Goal: Transaction & Acquisition: Purchase product/service

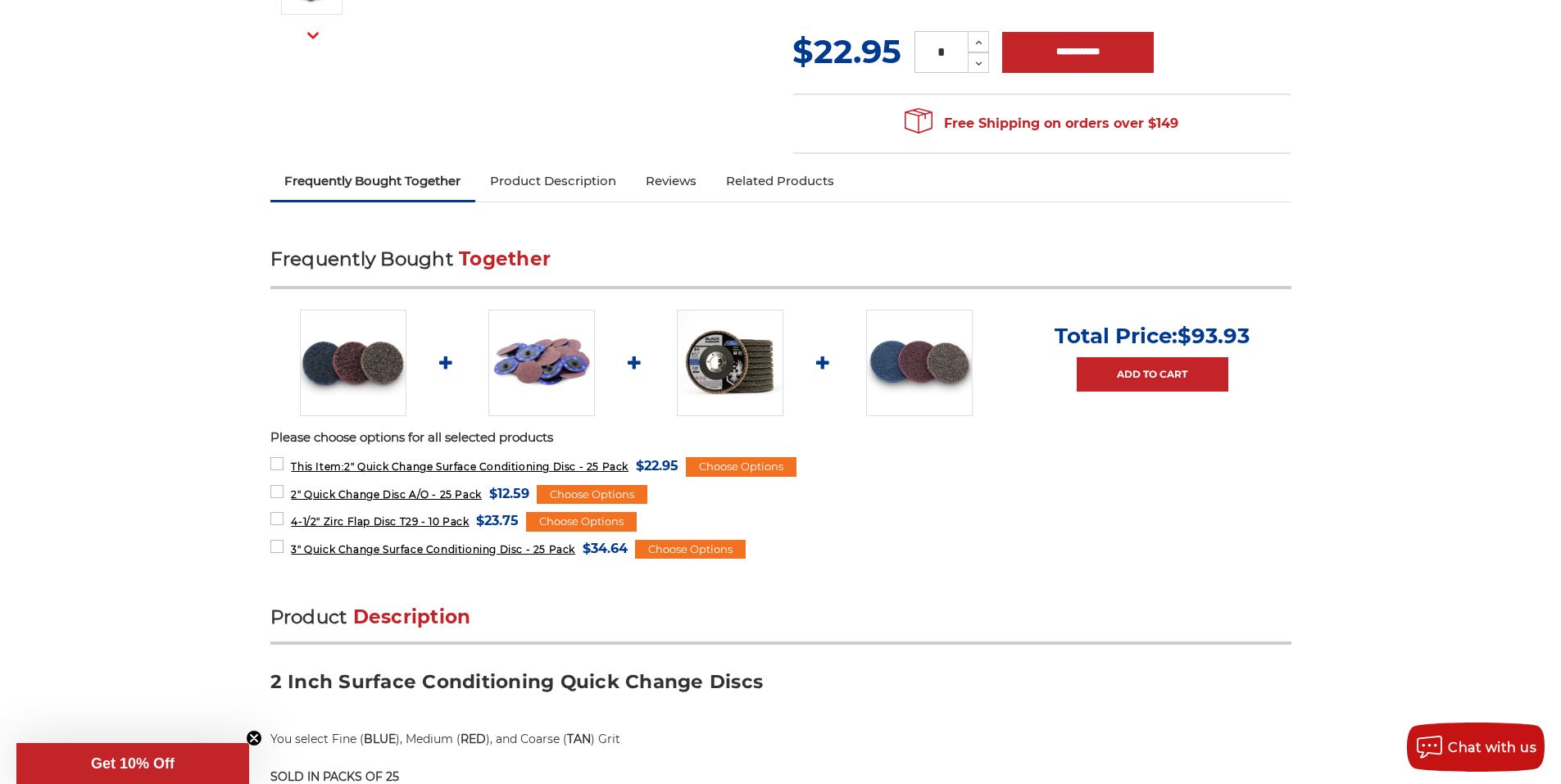
scroll to position [246, 0]
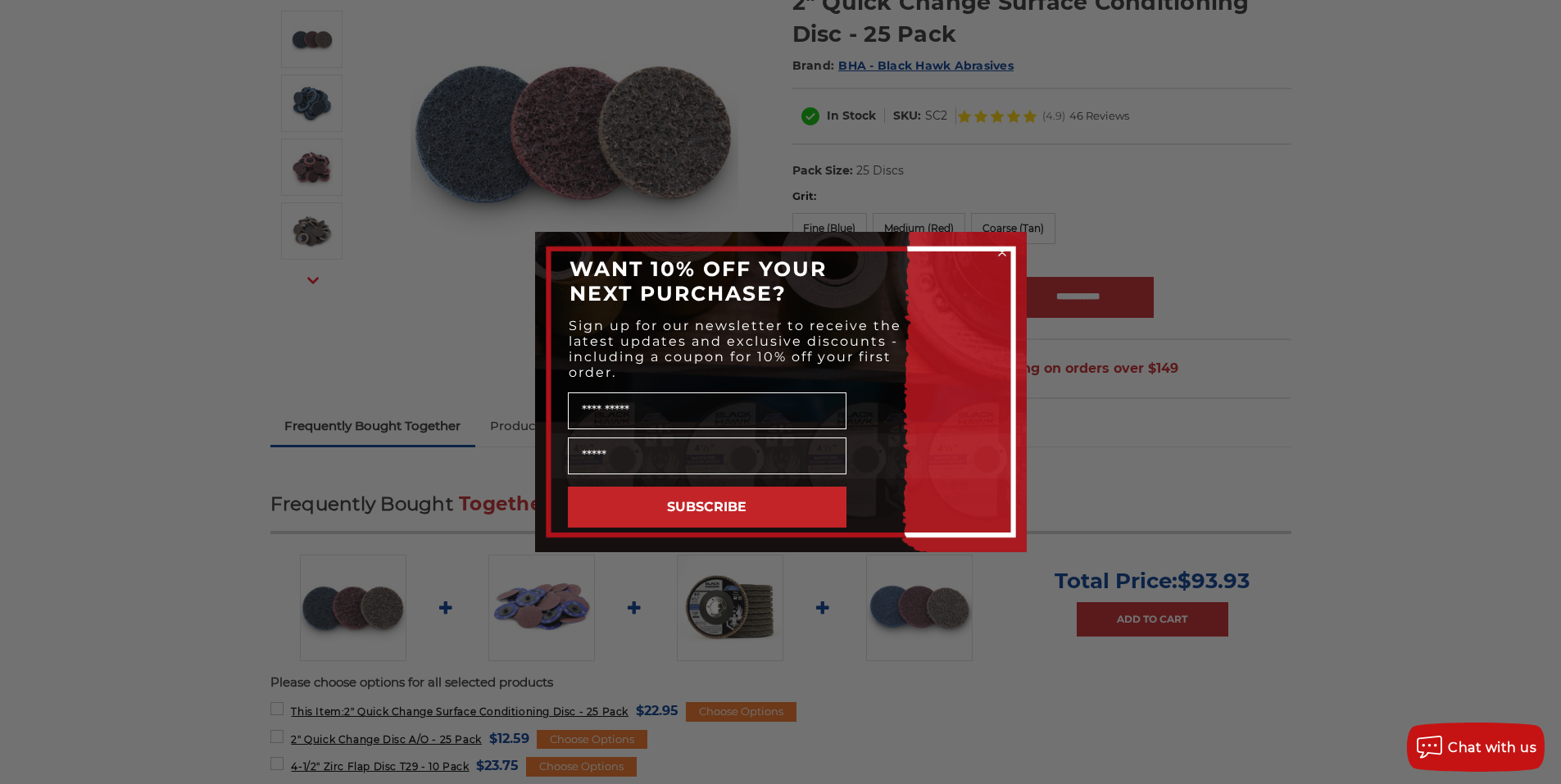
click at [1002, 245] on circle "Close dialog" at bounding box center [1001, 253] width 15 height 15
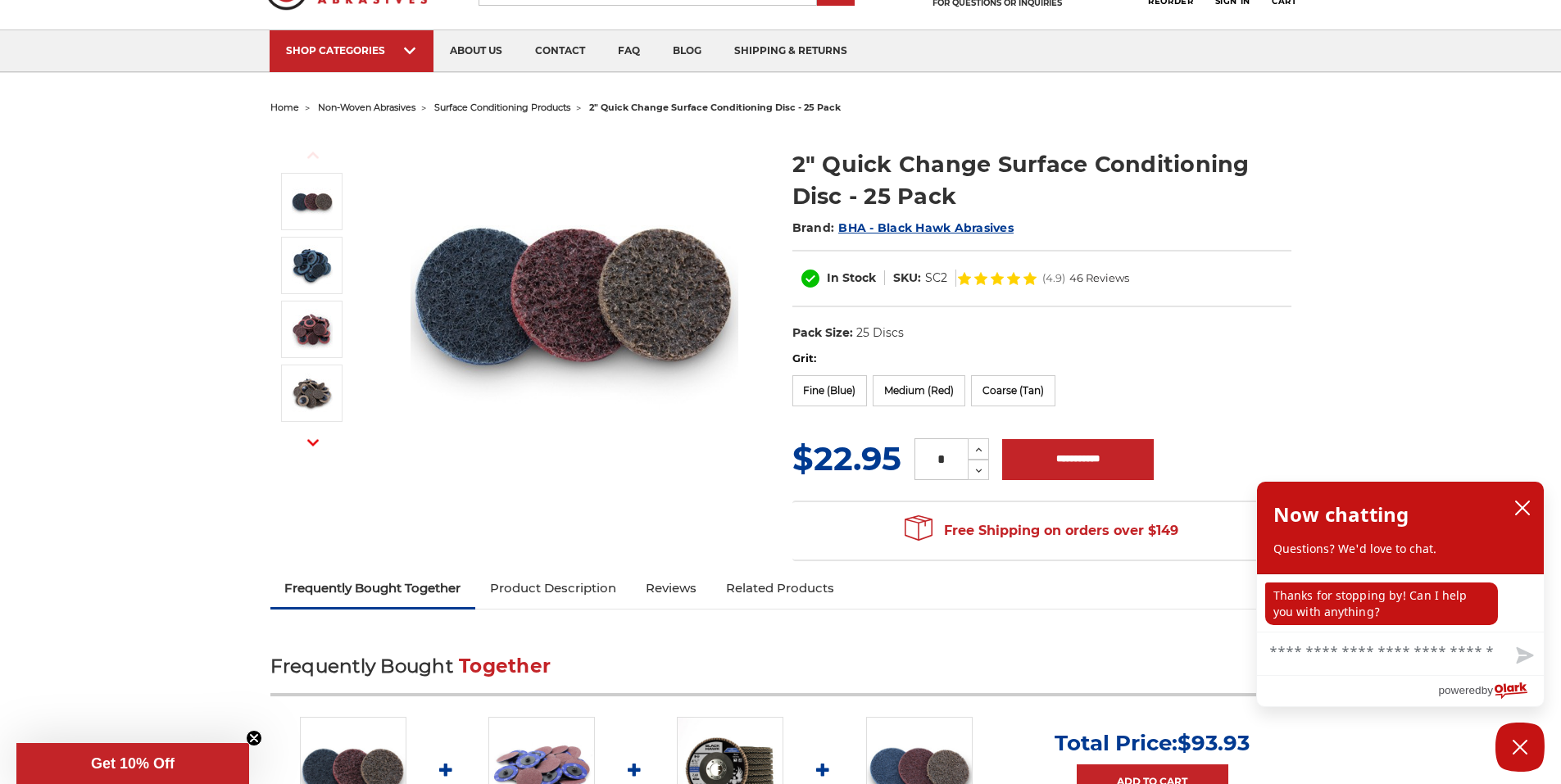
scroll to position [82, 0]
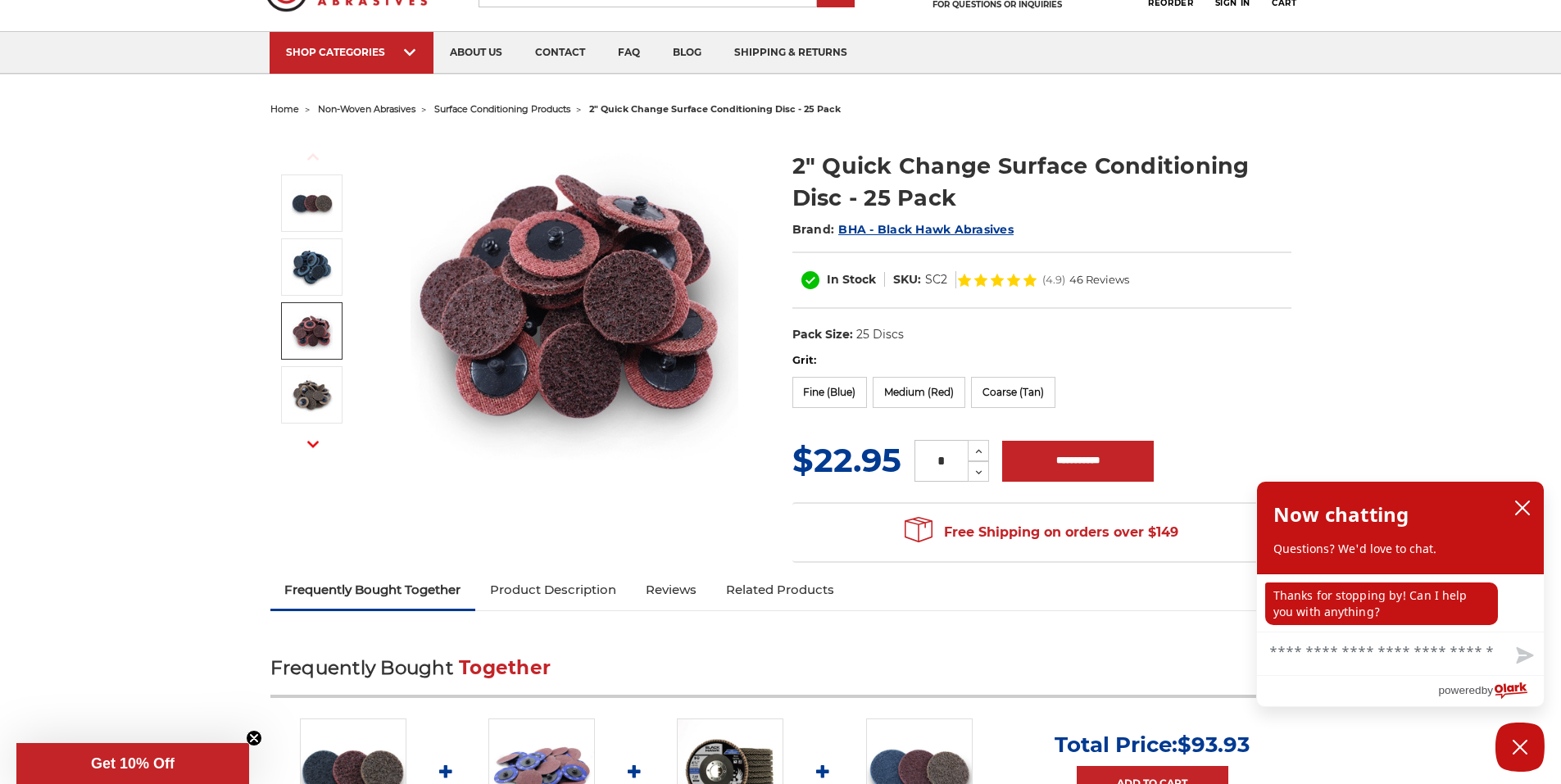
click at [311, 328] on img at bounding box center [312, 331] width 41 height 41
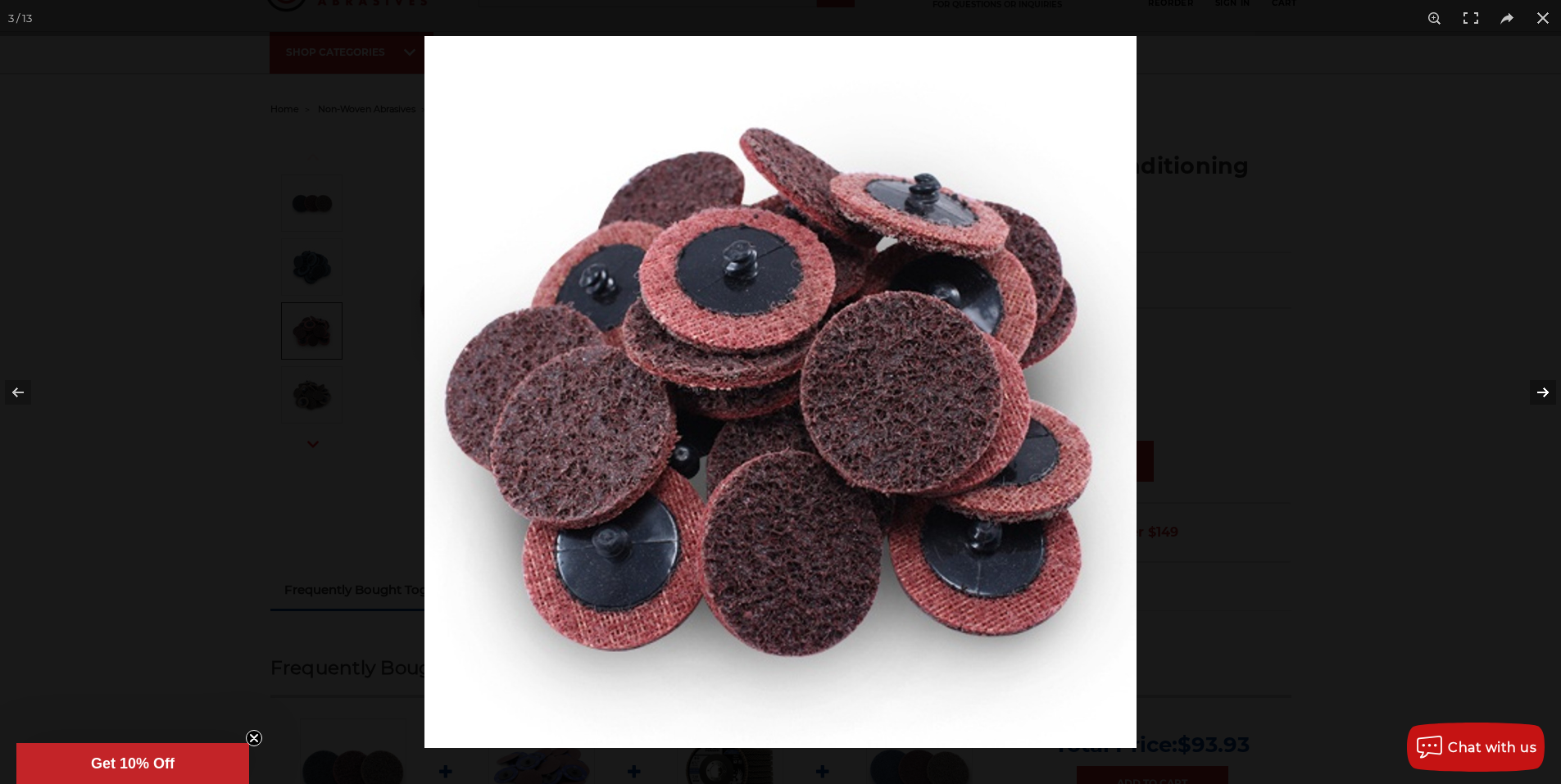
click at [1543, 389] on button at bounding box center [1531, 392] width 57 height 82
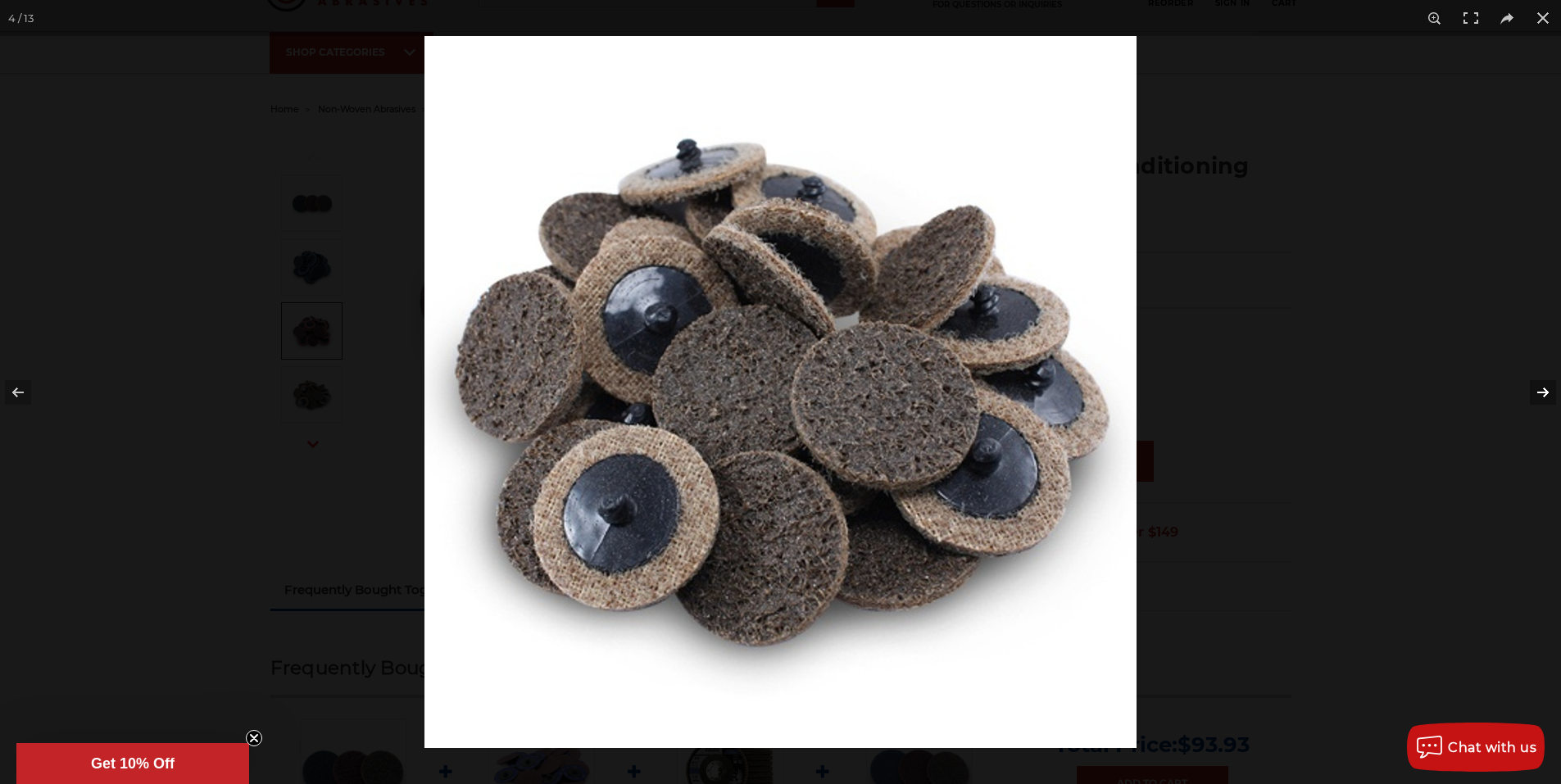
click at [1540, 391] on button at bounding box center [1531, 392] width 57 height 82
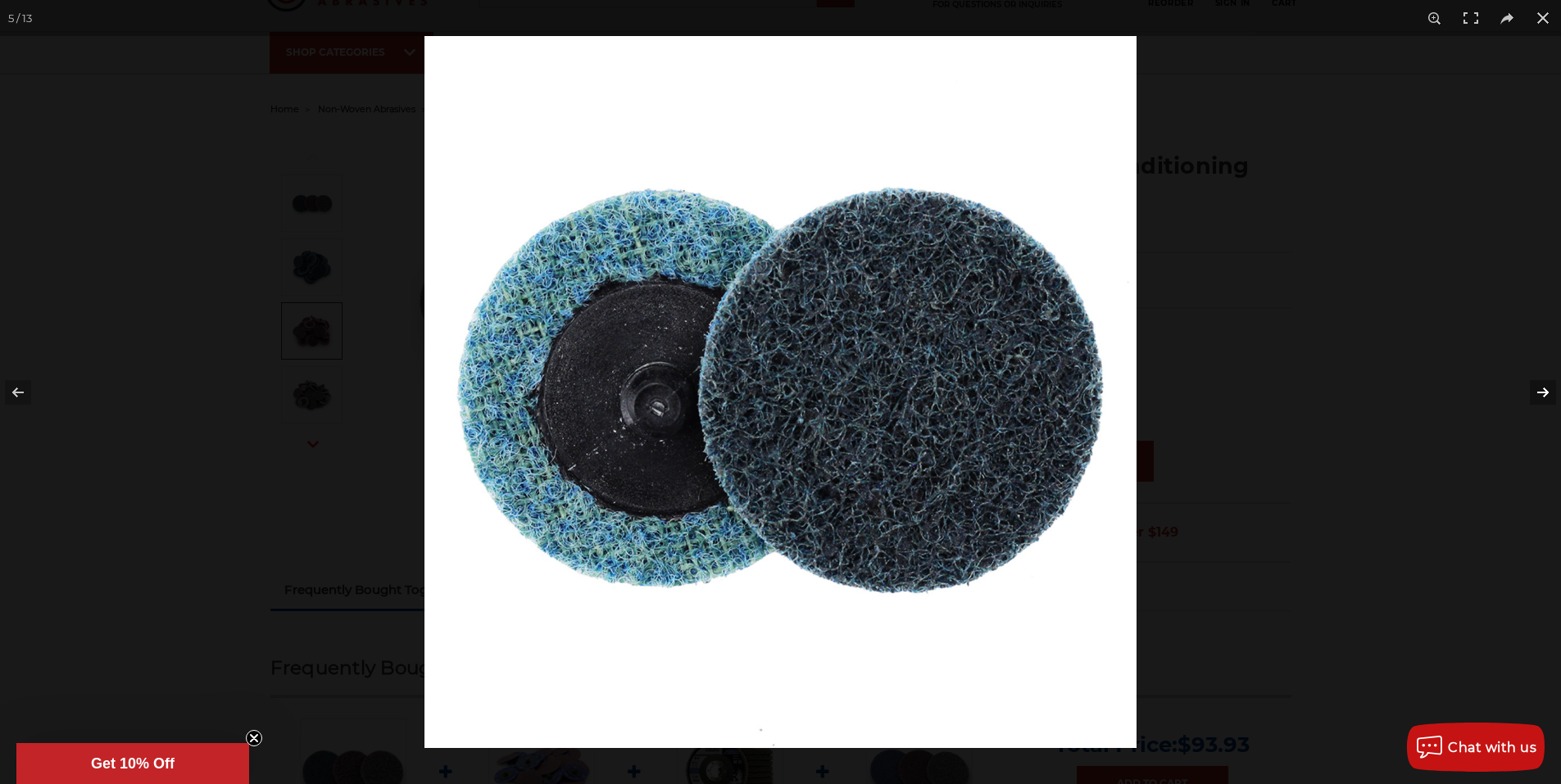
click at [1537, 391] on button at bounding box center [1531, 392] width 57 height 82
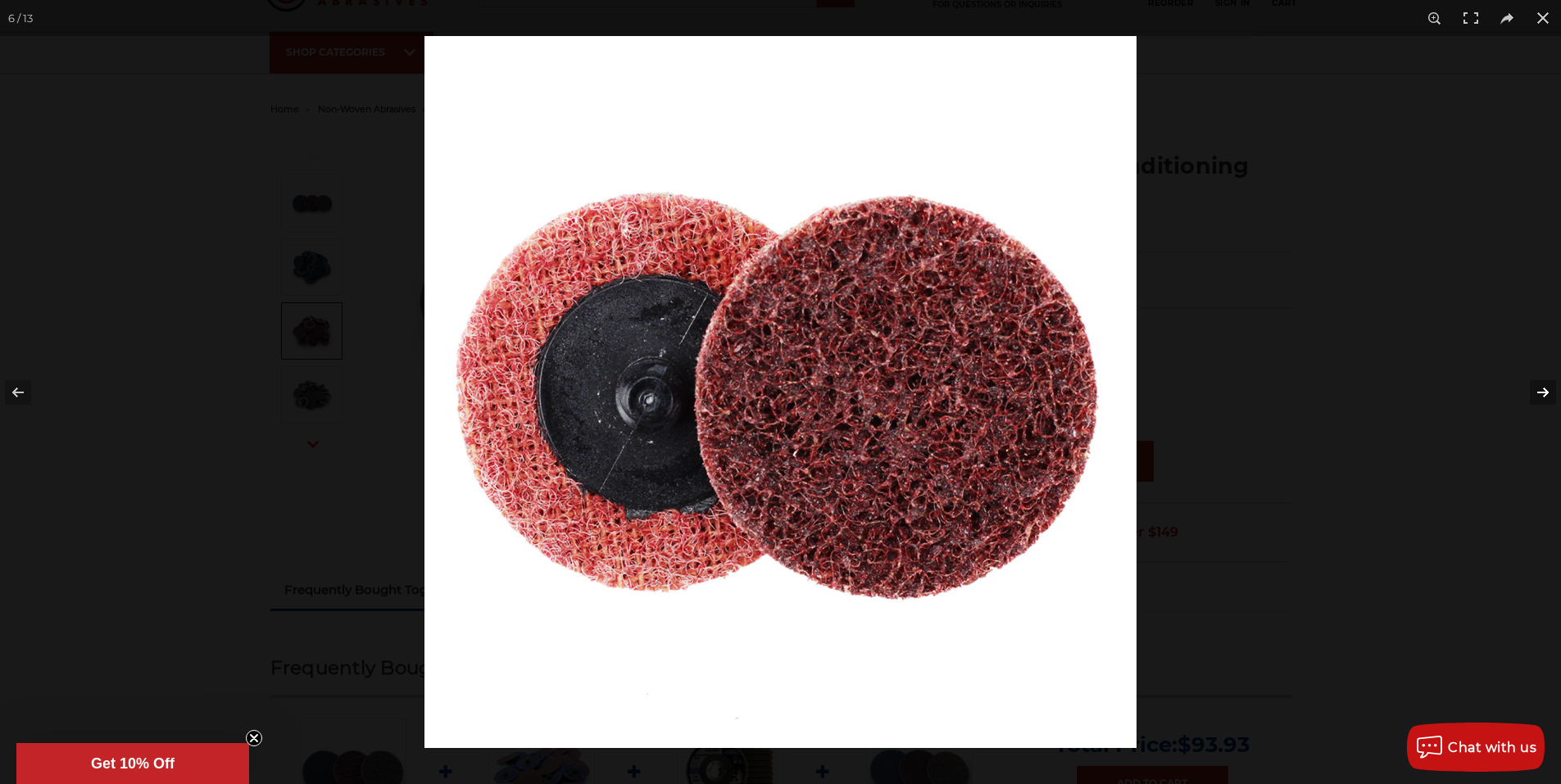
click at [1537, 391] on button at bounding box center [1531, 392] width 57 height 82
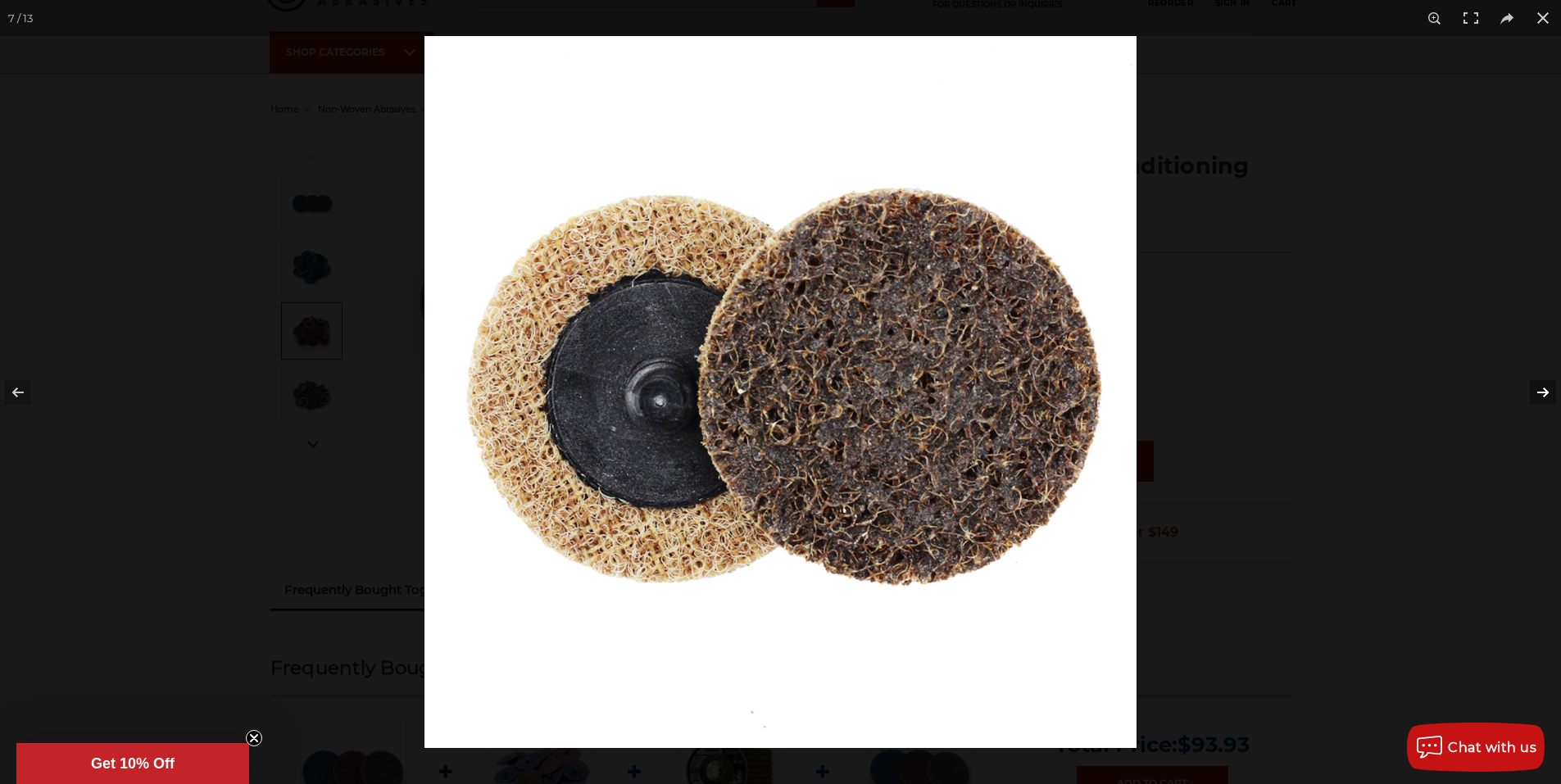
click at [1537, 391] on button at bounding box center [1531, 392] width 57 height 82
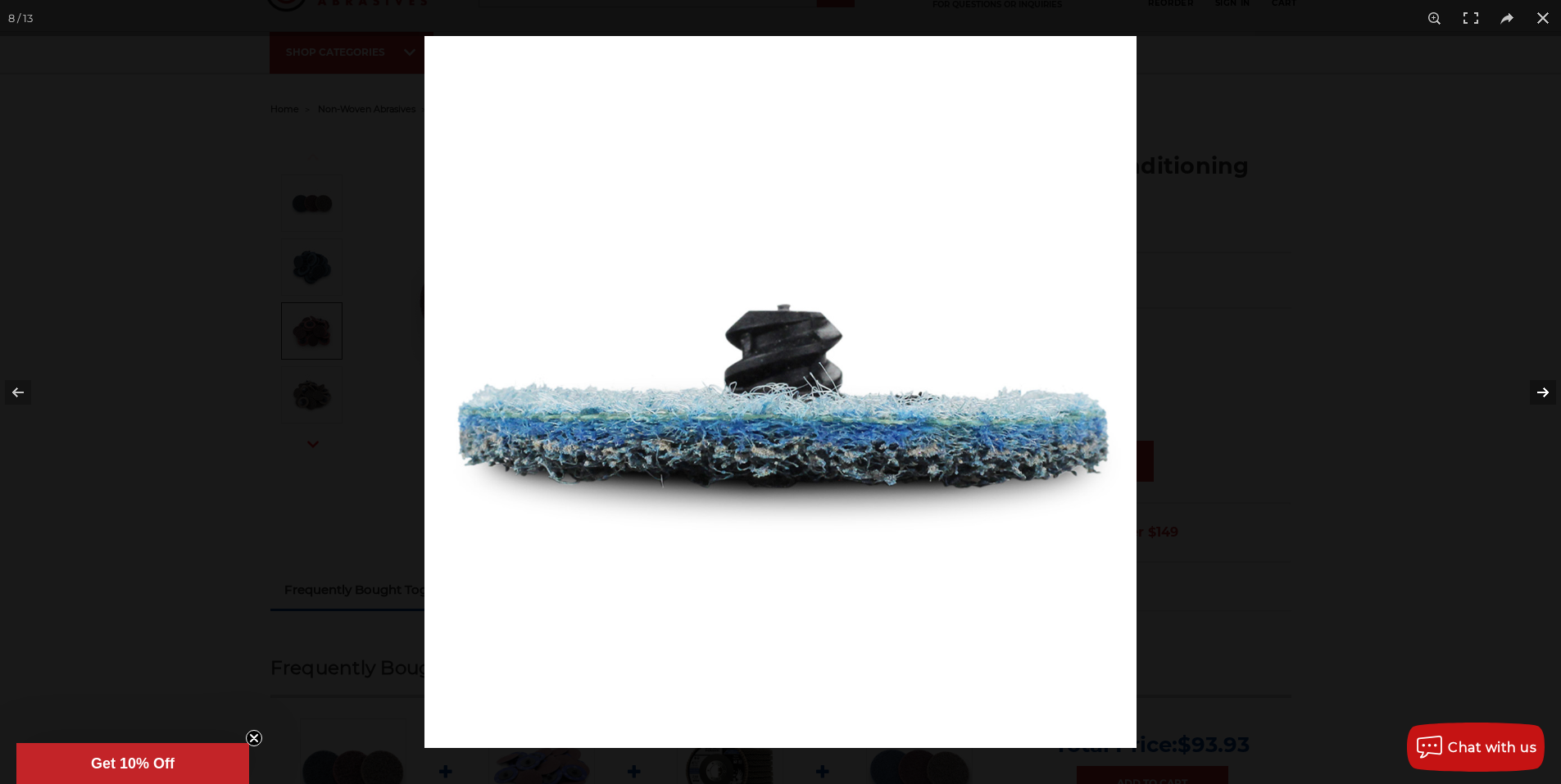
click at [1537, 391] on button at bounding box center [1531, 392] width 57 height 82
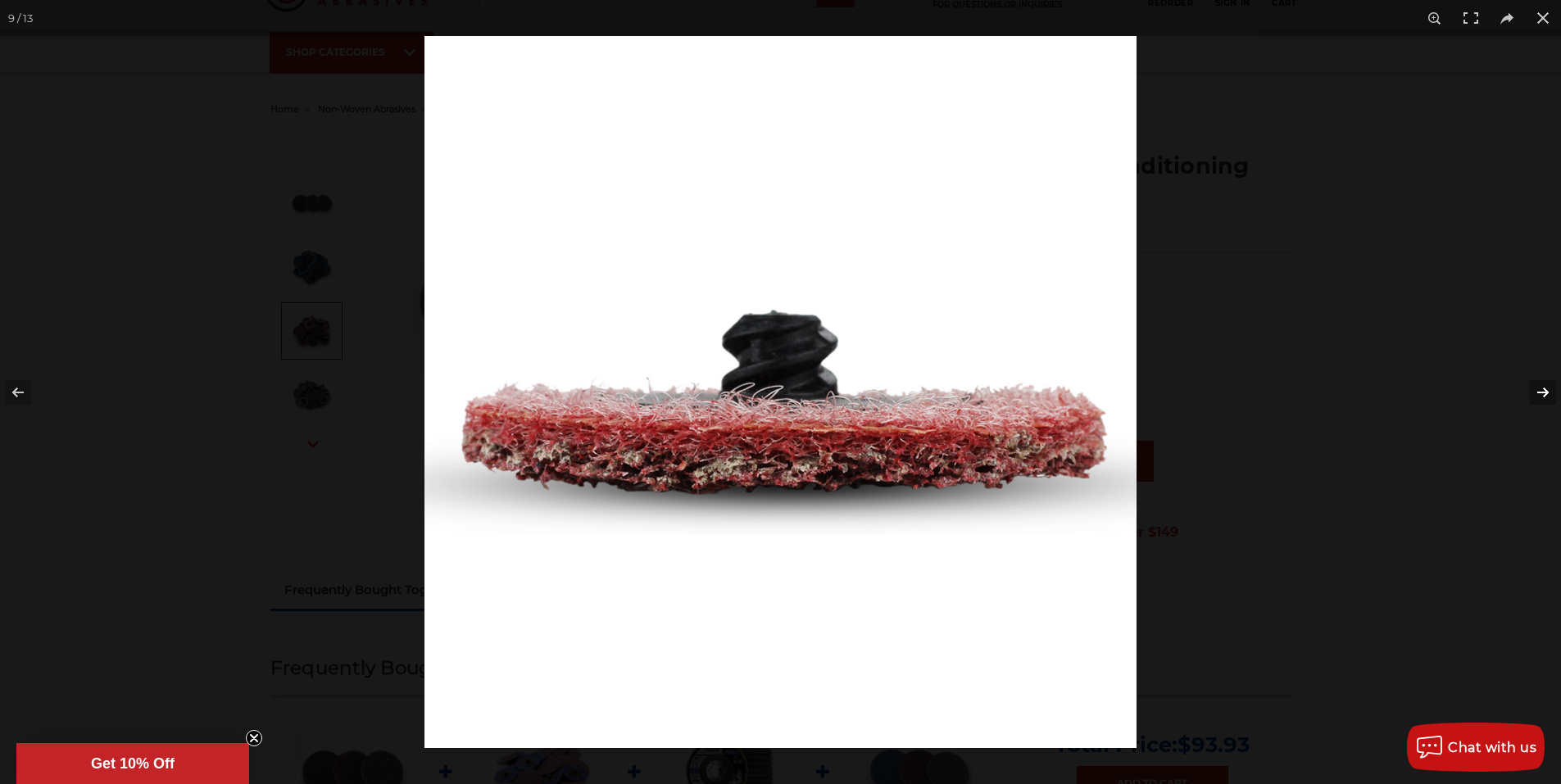
click at [1537, 391] on button at bounding box center [1531, 392] width 57 height 82
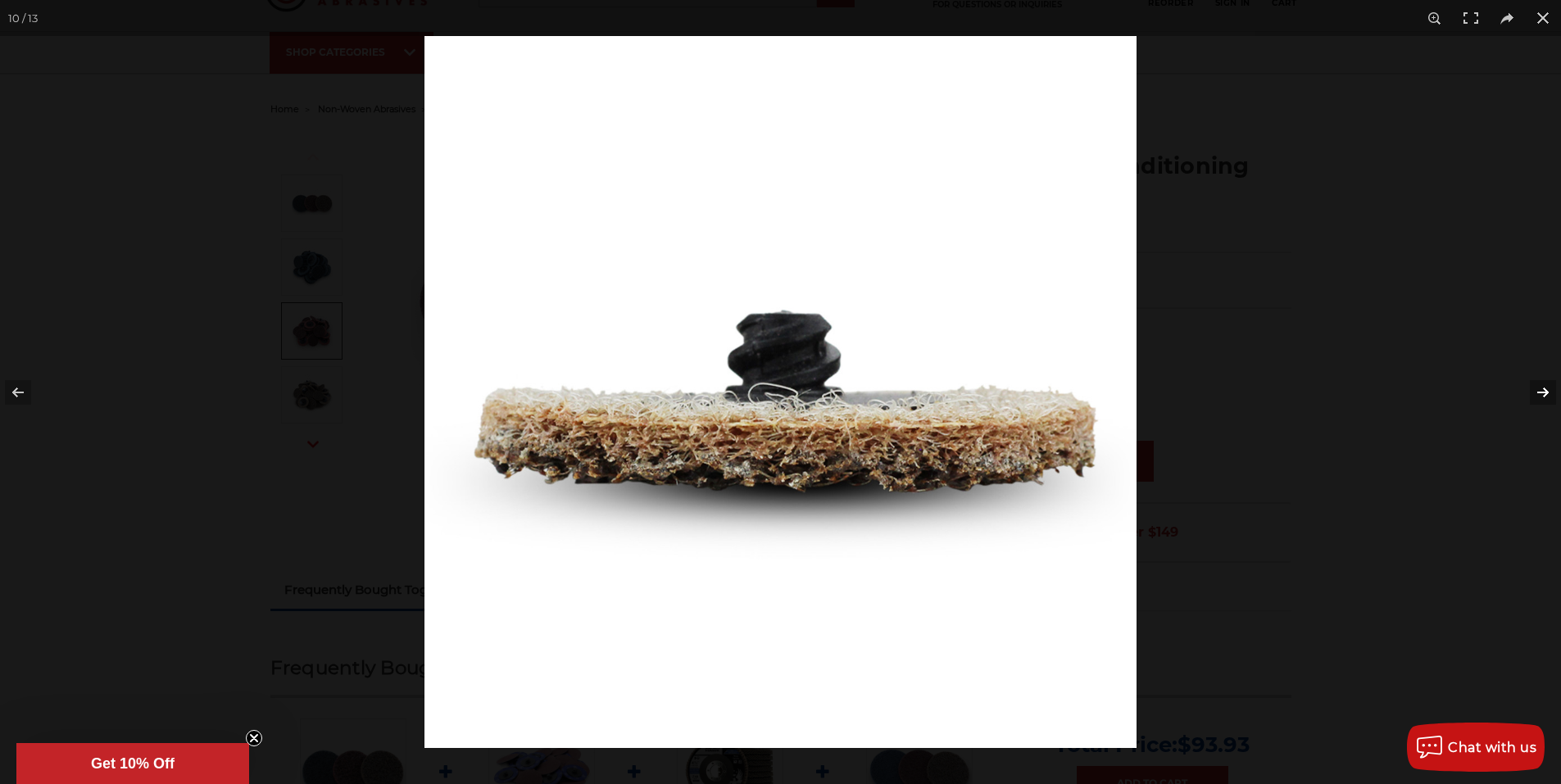
click at [1537, 391] on button at bounding box center [1531, 392] width 57 height 82
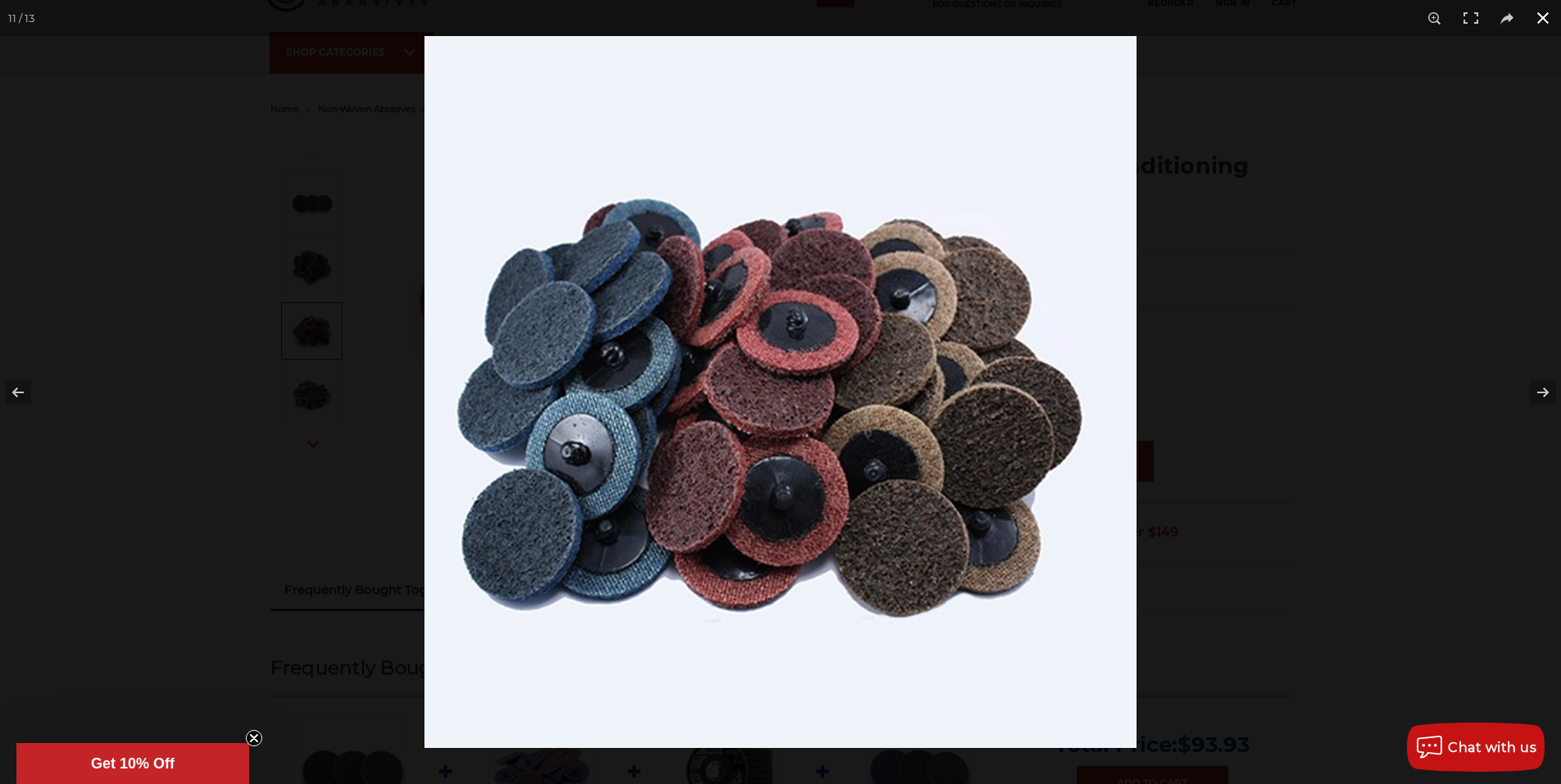
click at [1545, 19] on button at bounding box center [1542, 17] width 36 height 36
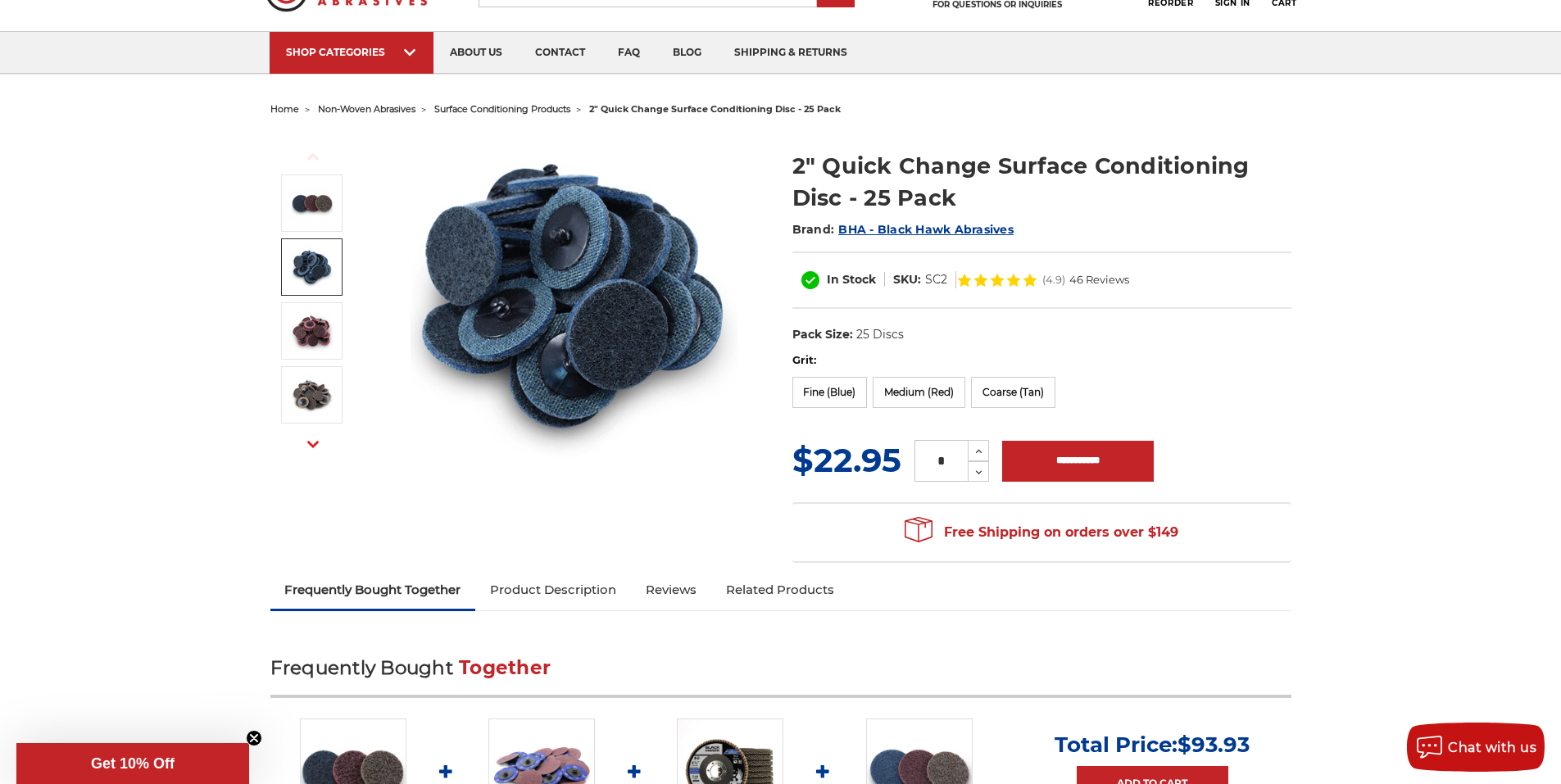
scroll to position [164, 0]
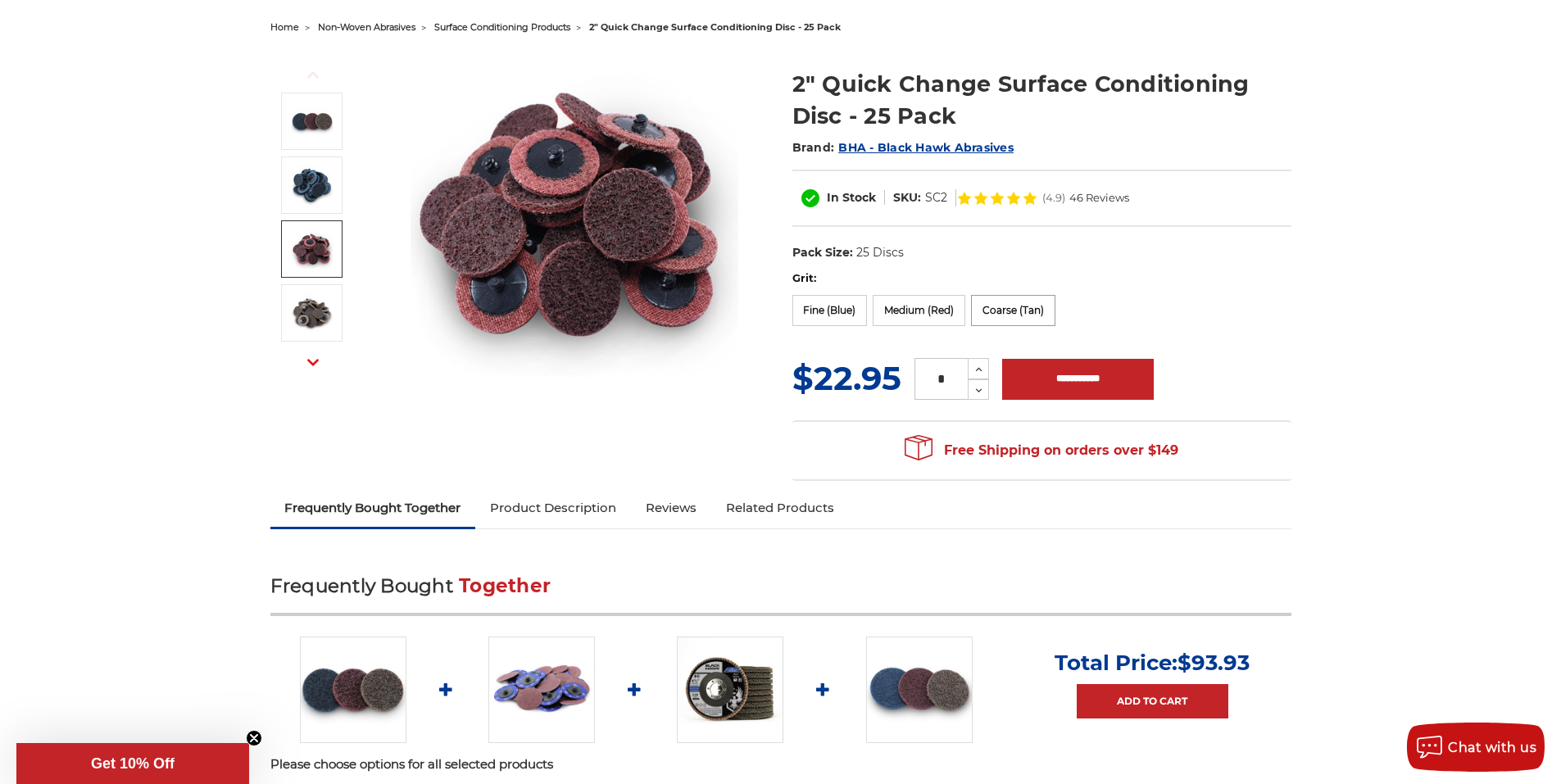
click at [1018, 311] on label "Coarse (Tan)" at bounding box center [1012, 311] width 84 height 31
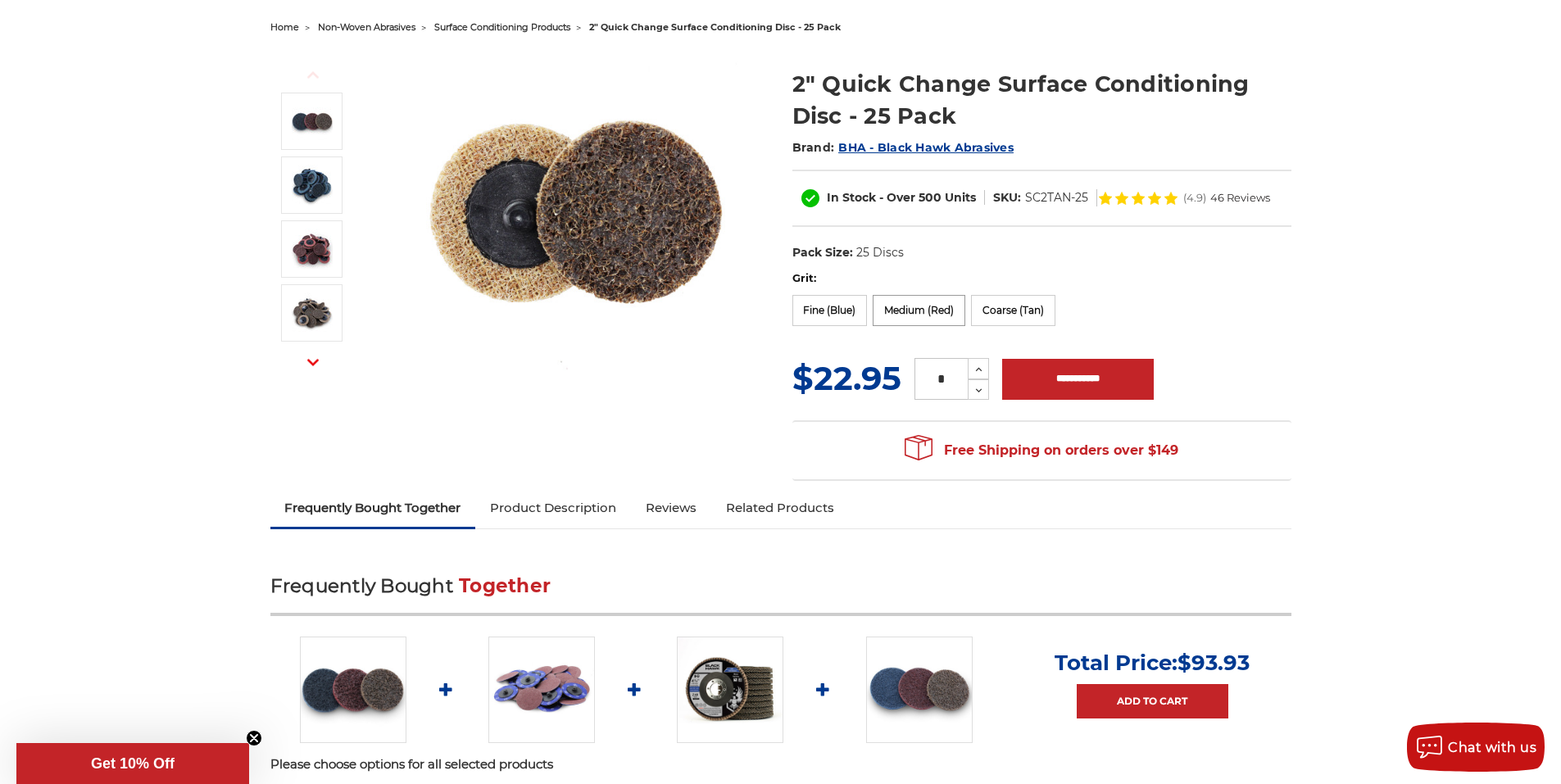
click at [906, 309] on label "Medium (Red)" at bounding box center [919, 311] width 93 height 31
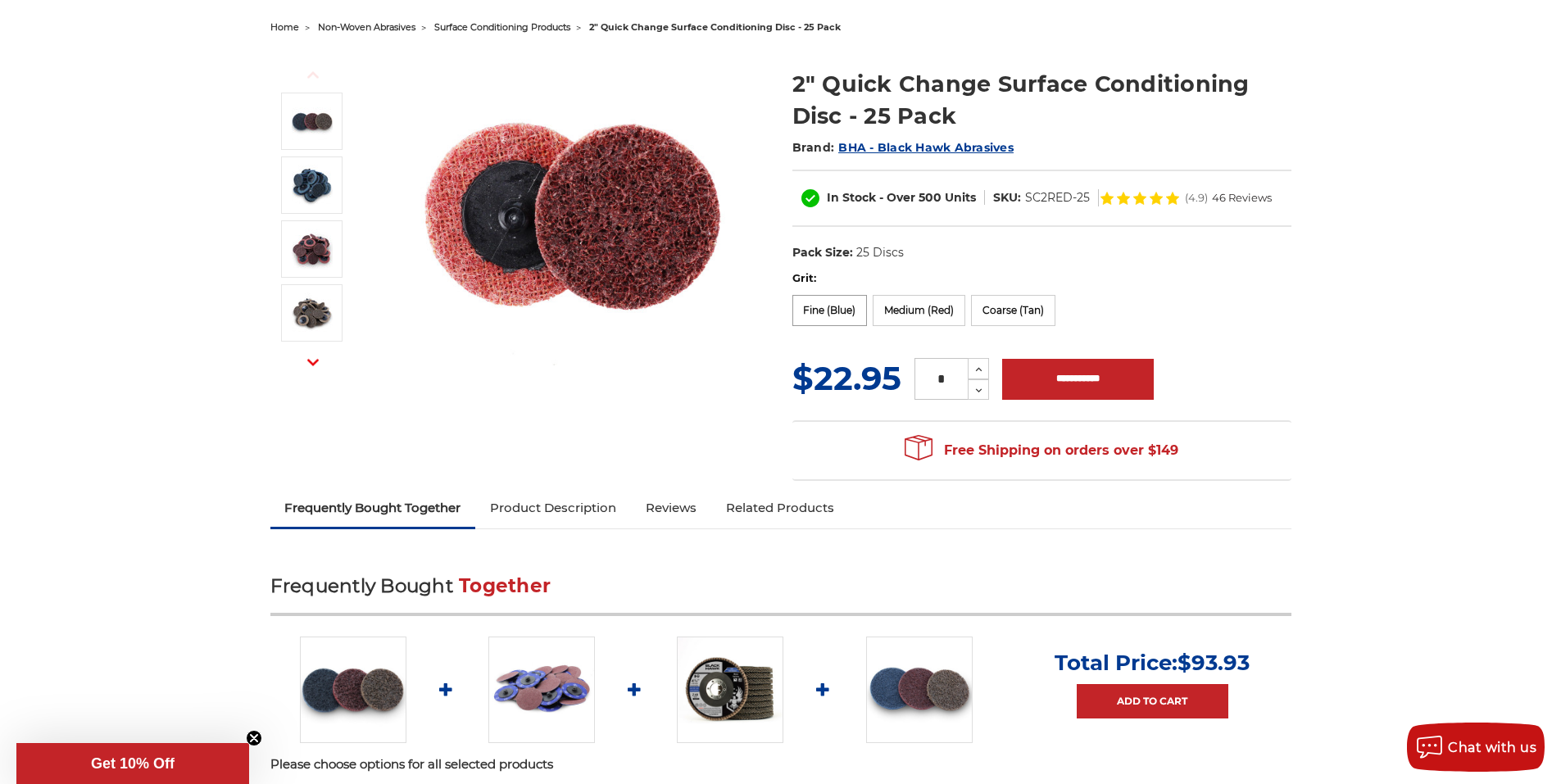
click at [816, 311] on label "Fine (Blue)" at bounding box center [830, 311] width 76 height 31
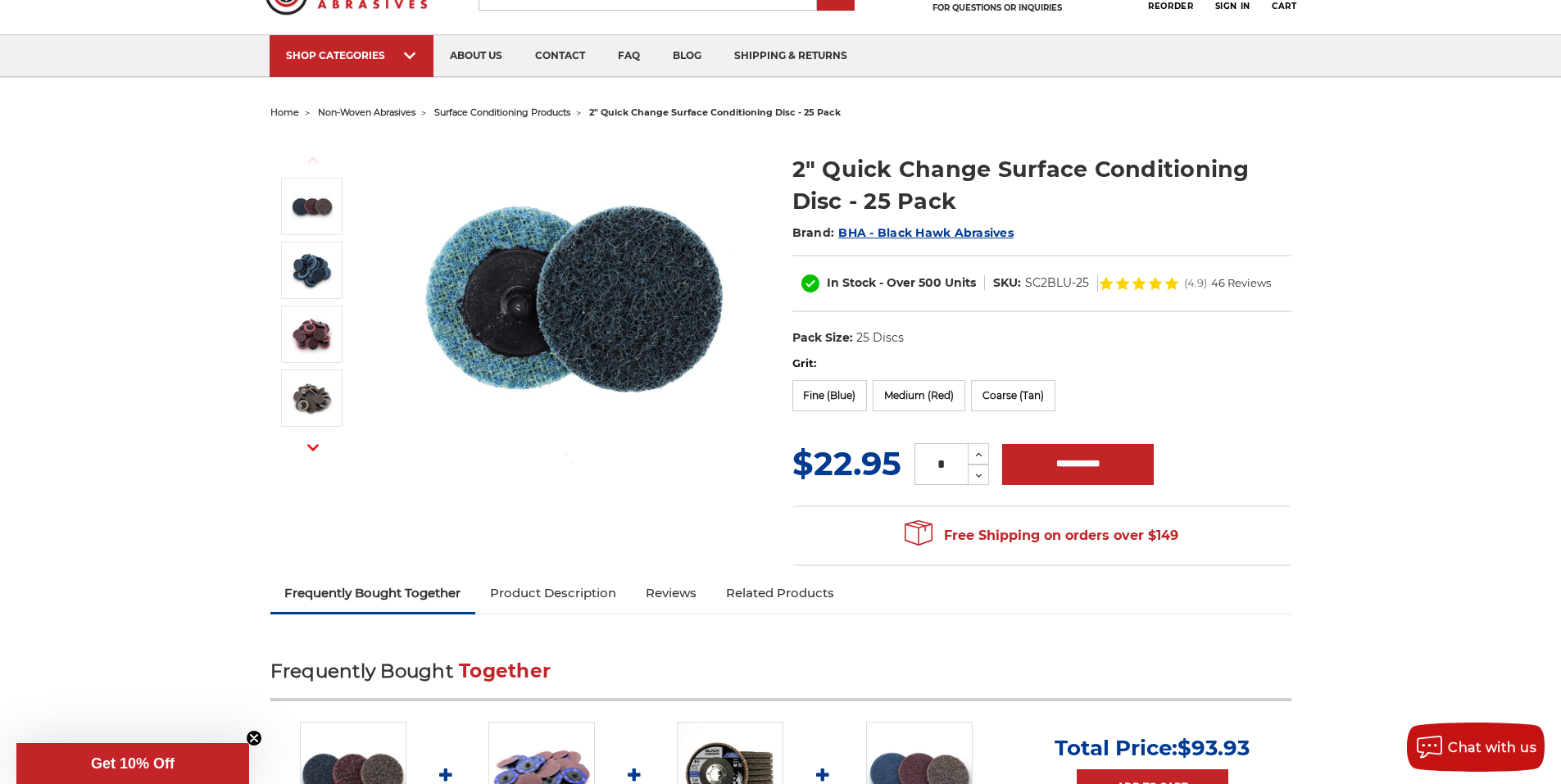
scroll to position [0, 0]
